Goal: Task Accomplishment & Management: Manage account settings

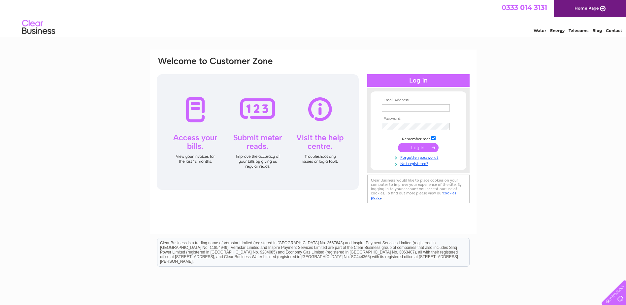
type input "BUMBLES-PLANT-CENTRE@OUTLOOK.COM"
click at [434, 145] on input "submit" at bounding box center [418, 147] width 41 height 9
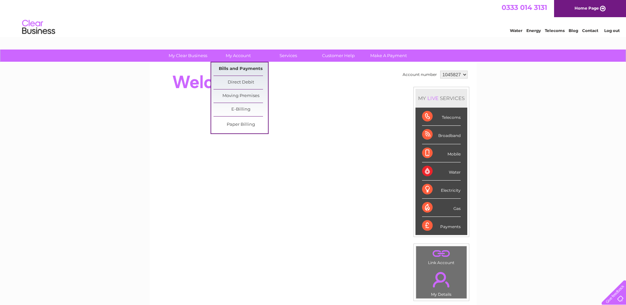
click at [243, 67] on link "Bills and Payments" at bounding box center [241, 68] width 54 height 13
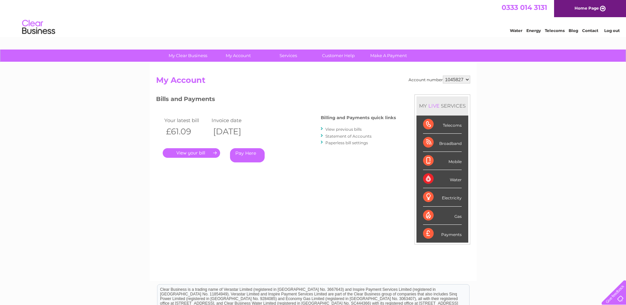
click at [203, 156] on link "." at bounding box center [191, 153] width 57 height 10
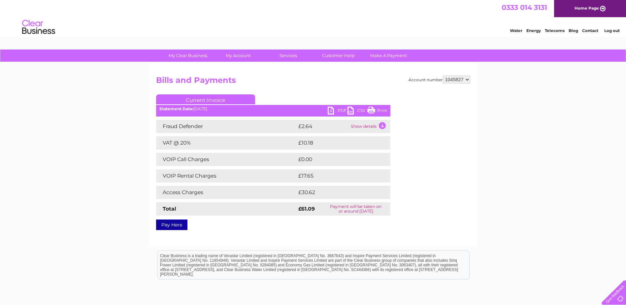
click at [331, 115] on link "PDF" at bounding box center [338, 112] width 20 height 10
